Goal: Find specific page/section: Find specific page/section

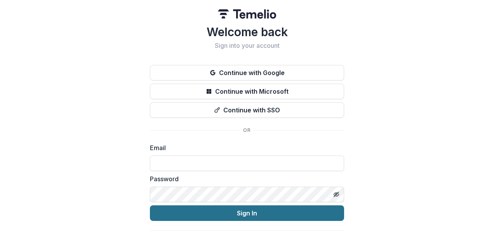
type input "**********"
click at [222, 211] on button "Sign In" at bounding box center [247, 213] width 194 height 16
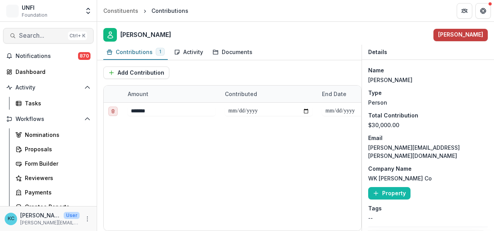
click at [44, 32] on span "Search..." at bounding box center [42, 35] width 46 height 7
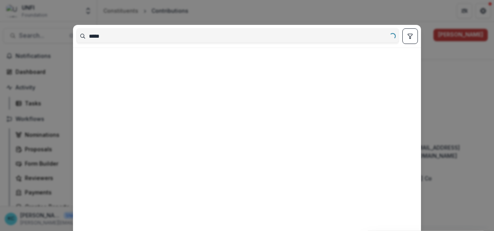
type input "*****"
